Goal: Task Accomplishment & Management: Use online tool/utility

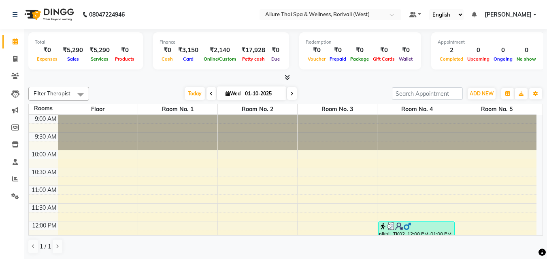
scroll to position [98, 0]
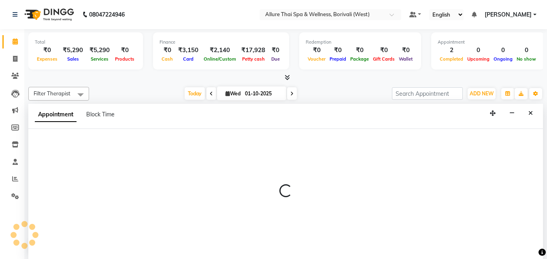
scroll to position [0, 0]
select select "810"
select select "tentative"
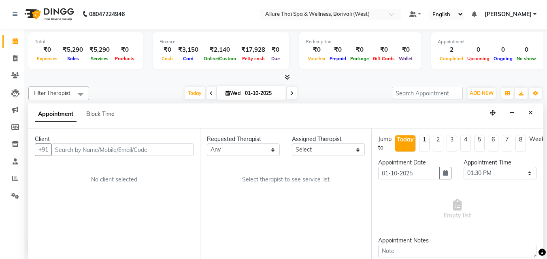
scroll to position [0, 0]
click at [13, 74] on icon at bounding box center [15, 76] width 8 height 6
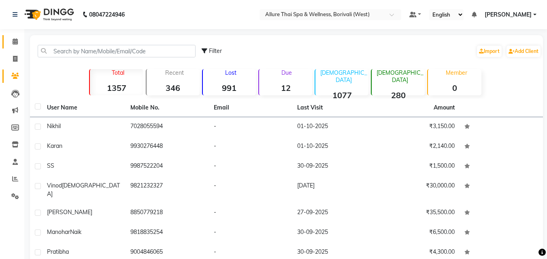
click at [13, 37] on link "Calendar" at bounding box center [11, 41] width 19 height 13
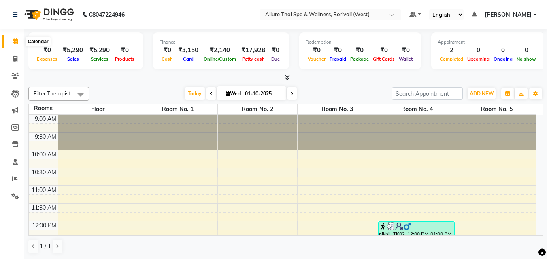
click at [15, 42] on icon at bounding box center [15, 41] width 5 height 6
